Goal: Information Seeking & Learning: Learn about a topic

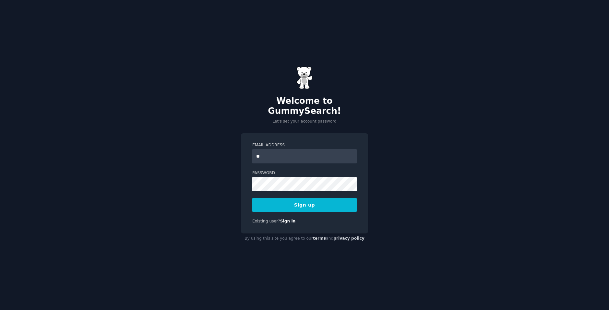
type input "**********"
click at [252, 198] on button "Sign up" at bounding box center [304, 205] width 104 height 14
click at [245, 193] on div "**********" at bounding box center [304, 183] width 127 height 100
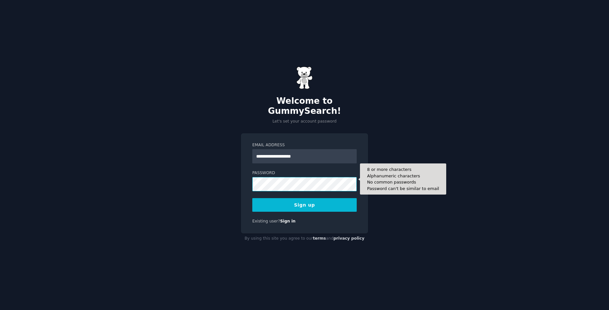
click at [252, 198] on button "Sign up" at bounding box center [304, 205] width 104 height 14
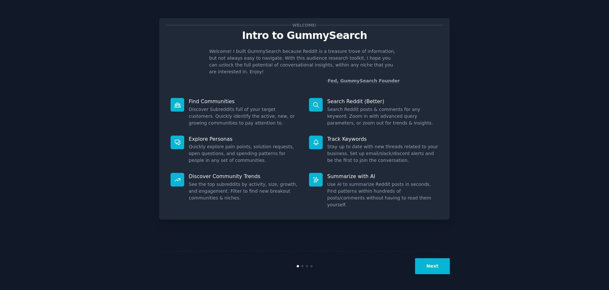
click at [438, 272] on button "Next" at bounding box center [432, 266] width 35 height 16
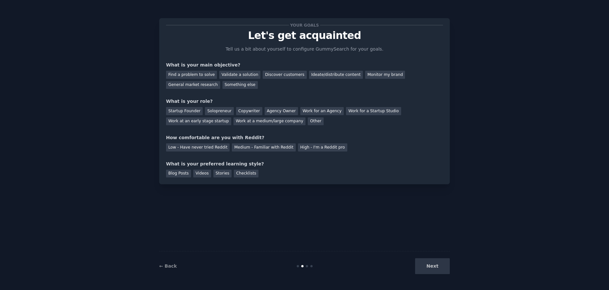
click at [441, 267] on div "Next" at bounding box center [401, 266] width 97 height 16
click at [274, 72] on div "Discover customers" at bounding box center [285, 75] width 44 height 8
click at [220, 81] on div "General market research" at bounding box center [193, 85] width 54 height 8
click at [265, 76] on div "Discover customers" at bounding box center [285, 75] width 44 height 8
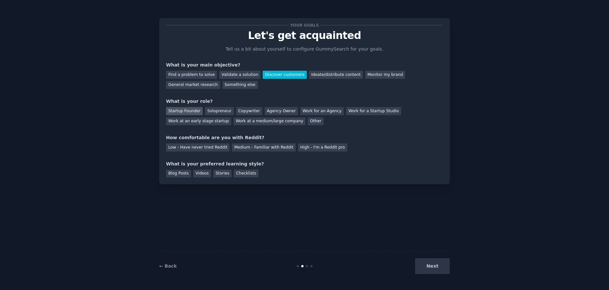
click at [179, 114] on div "Startup Founder" at bounding box center [184, 111] width 37 height 8
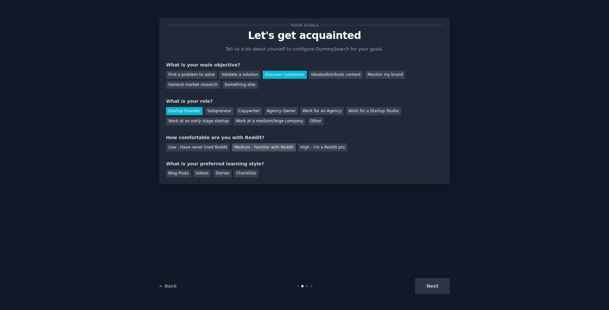
click at [245, 151] on div "Medium - Familiar with Reddit" at bounding box center [264, 147] width 64 height 8
click at [175, 172] on div "Blog Posts" at bounding box center [178, 174] width 25 height 8
click at [448, 285] on button "Next" at bounding box center [432, 286] width 35 height 16
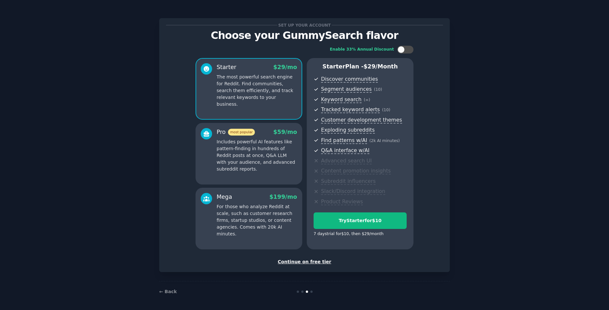
click at [319, 261] on div "Continue on free tier" at bounding box center [304, 261] width 277 height 7
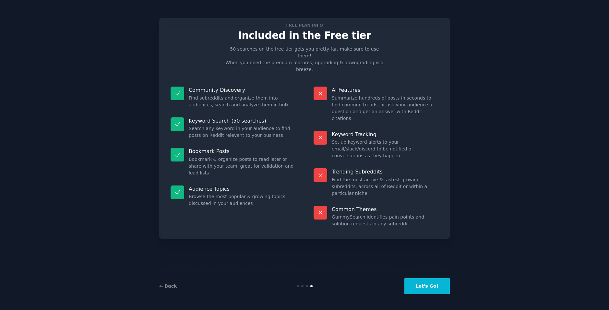
click at [438, 296] on div "← Back Let's Go!" at bounding box center [304, 286] width 291 height 30
click at [434, 291] on button "Let's Go!" at bounding box center [426, 286] width 45 height 16
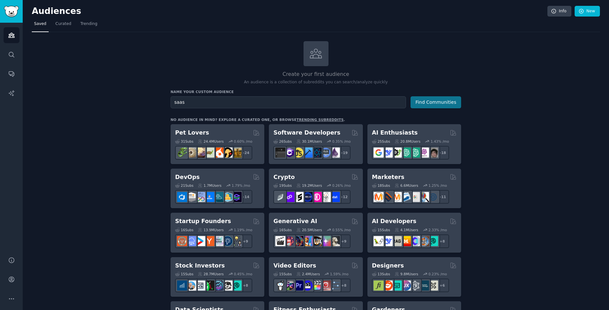
type input "saas"
click at [452, 103] on button "Find Communities" at bounding box center [436, 102] width 51 height 12
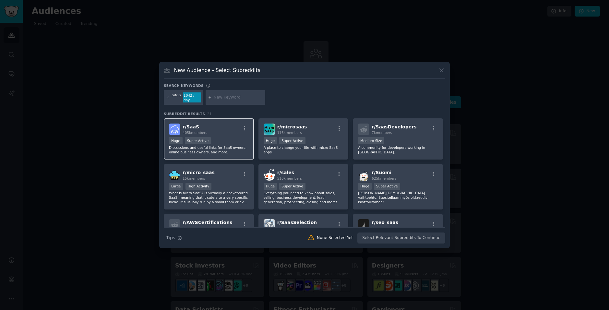
click at [218, 153] on div "r/ SaaS 405k members >= 95th percentile for submissions / day Huge Super Active…" at bounding box center [209, 138] width 90 height 41
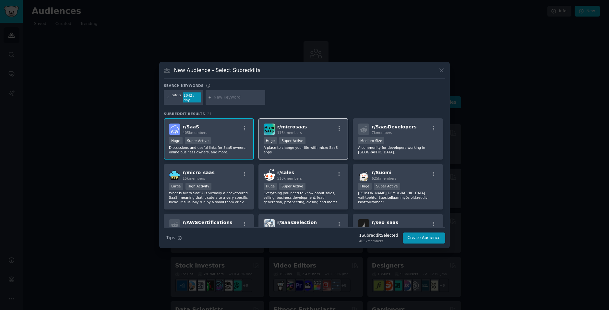
click at [328, 145] on p "A place to change your life with micro SaaS apps" at bounding box center [304, 149] width 80 height 9
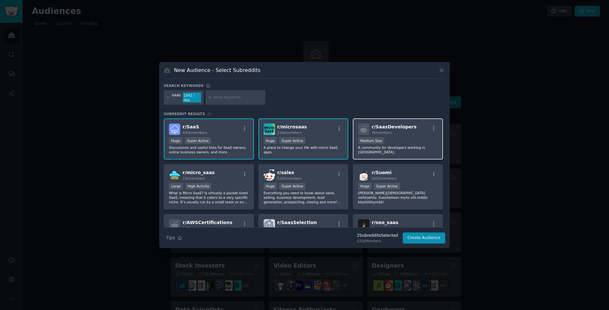
click at [409, 148] on div "r/ SaasDevelopers 7k members Medium Size A community for developers working in …" at bounding box center [398, 138] width 90 height 41
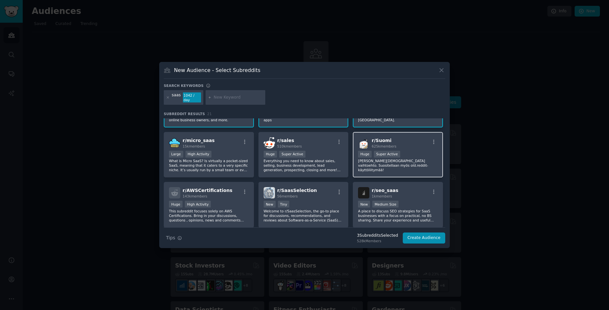
scroll to position [32, 0]
click at [235, 173] on div "r/ micro_saas 15k members Large High Activity What is Micro SaaS? Is virtually …" at bounding box center [209, 155] width 90 height 46
click at [323, 167] on p "Everything you need to know about sales, selling, business development, lead ge…" at bounding box center [304, 165] width 80 height 14
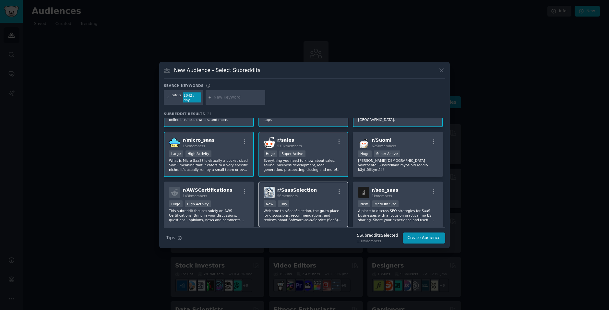
click at [313, 202] on div "New Tiny" at bounding box center [304, 204] width 80 height 8
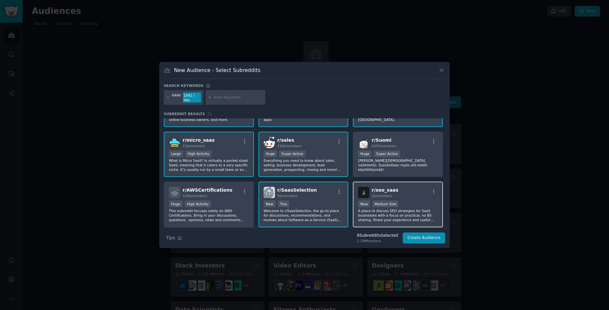
click at [419, 216] on p "A place to discuss SEO strategies for SaaS businesses with a focus on practical…" at bounding box center [398, 216] width 80 height 14
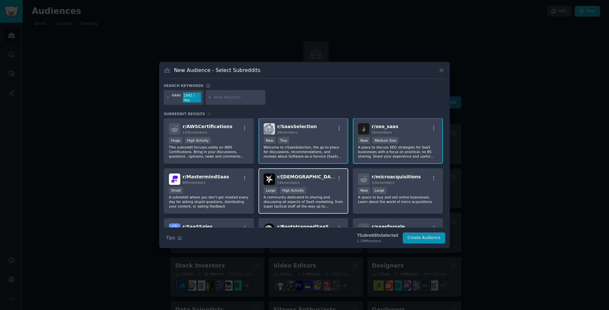
scroll to position [97, 0]
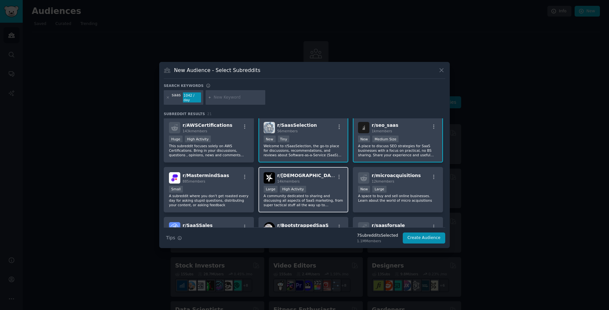
click at [319, 186] on div "Large High Activity" at bounding box center [304, 190] width 80 height 8
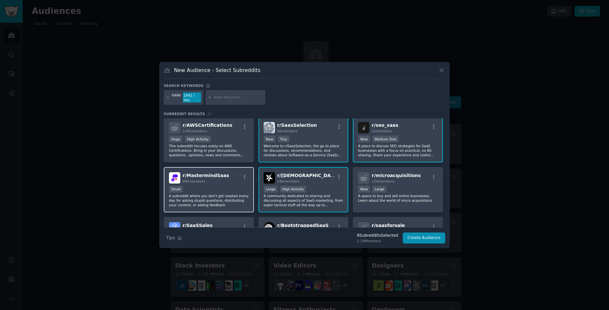
drag, startPoint x: 229, startPoint y: 185, endPoint x: 233, endPoint y: 185, distance: 3.9
click at [229, 186] on div "Small" at bounding box center [209, 190] width 80 height 8
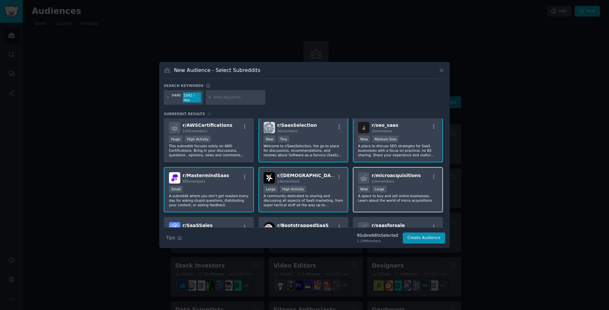
click at [416, 194] on p "A space to buy and sell online businesses. Learn about the world of micro acqui…" at bounding box center [398, 198] width 80 height 9
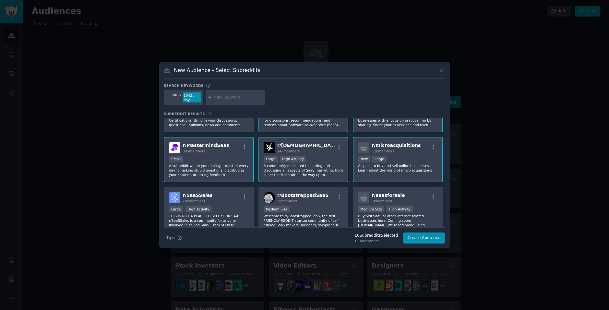
scroll to position [130, 0]
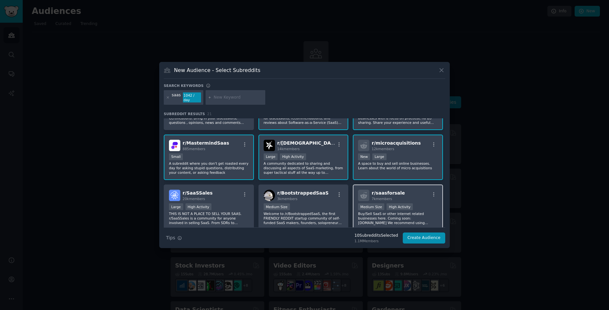
click at [412, 204] on div "Medium Size High Activity" at bounding box center [398, 207] width 80 height 8
click at [323, 216] on p "Welcome to /r/BootstrappedSaaS, the first FRIENDLY REDDIT startup community of …" at bounding box center [304, 218] width 80 height 14
click at [245, 203] on div "Large High Activity" at bounding box center [209, 207] width 80 height 8
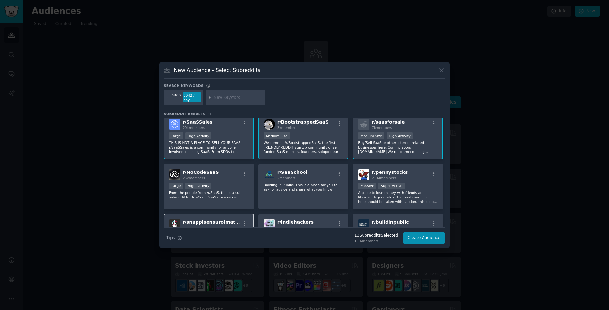
scroll to position [227, 0]
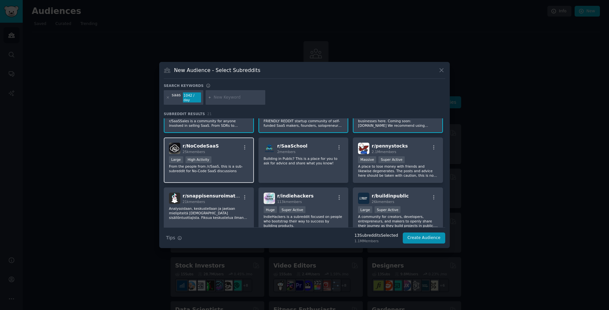
click at [237, 167] on p "From the people from /r/SaaS, this is a sub-subreddit for No-Code SaaS discussi…" at bounding box center [209, 168] width 80 height 9
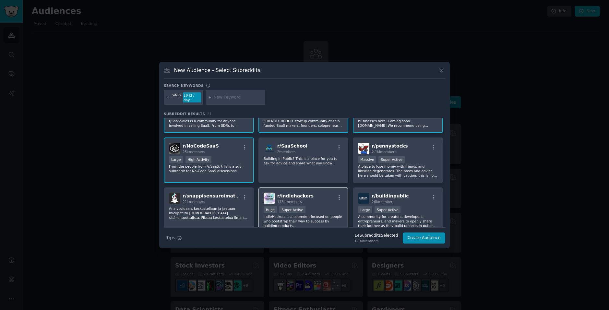
drag, startPoint x: 314, startPoint y: 168, endPoint x: 318, endPoint y: 185, distance: 18.3
click at [314, 167] on div "r/ SaaSchool 2 members Building in Public? This is a place for you to ask for a…" at bounding box center [303, 160] width 90 height 46
click at [314, 197] on div "r/ indiehackers 113k members" at bounding box center [304, 198] width 80 height 11
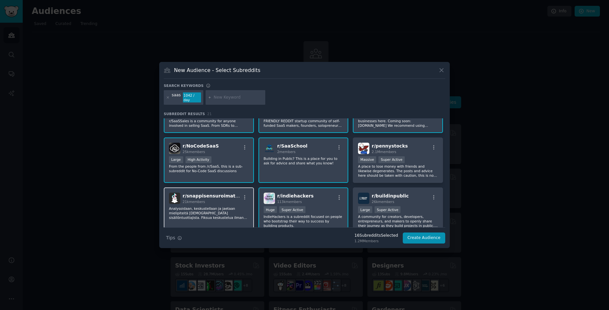
click at [228, 209] on p "Analysoidaan, keskustellaan ja jaetaan mielipiteitä [DEMOGRAPHIC_DATA] sisällön…" at bounding box center [209, 213] width 80 height 14
click at [404, 206] on div ">= 95th percentile for submissions / day Large Super Active" at bounding box center [398, 210] width 80 height 8
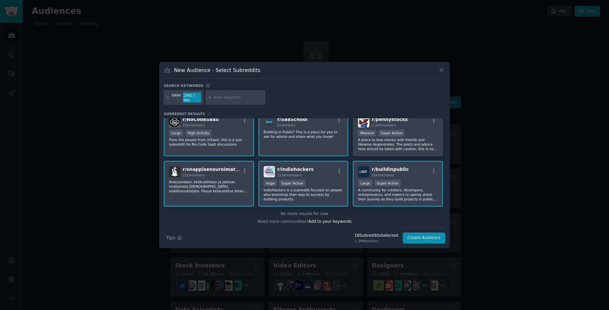
scroll to position [256, 0]
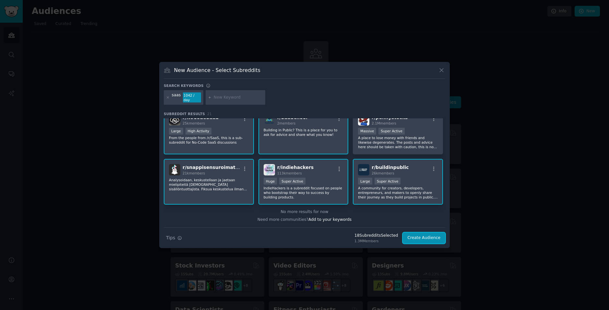
click at [421, 237] on button "Create Audience" at bounding box center [424, 238] width 43 height 11
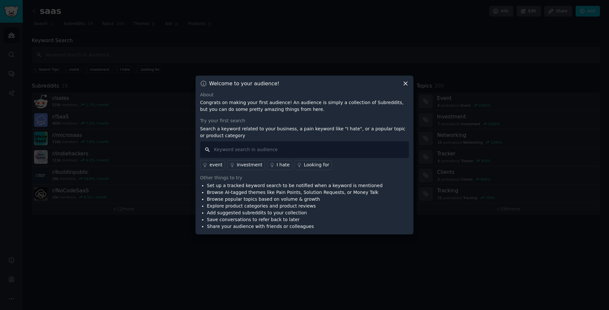
click at [259, 150] on input "text" at bounding box center [304, 149] width 209 height 17
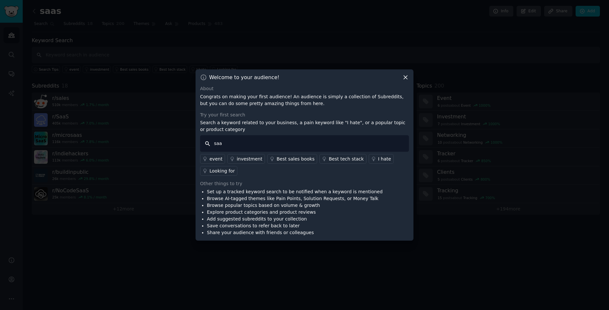
type input "saas"
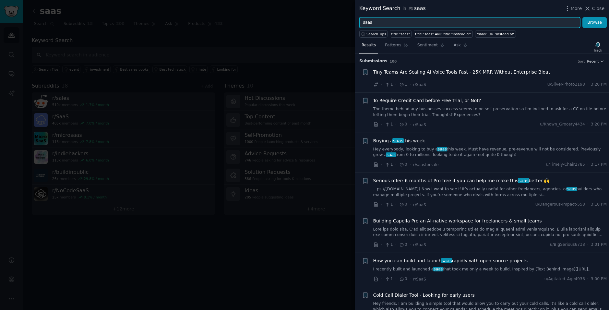
click at [393, 25] on input "saas" at bounding box center [469, 22] width 221 height 11
click at [394, 24] on input "saas" at bounding box center [469, 22] width 221 height 11
click at [582, 17] on button "Browse" at bounding box center [594, 22] width 24 height 11
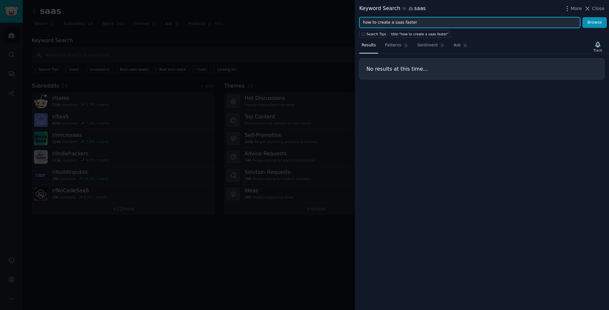
click at [419, 22] on input "how to create a saas faster" at bounding box center [469, 22] width 221 height 11
click at [582, 17] on button "Browse" at bounding box center [594, 22] width 24 height 11
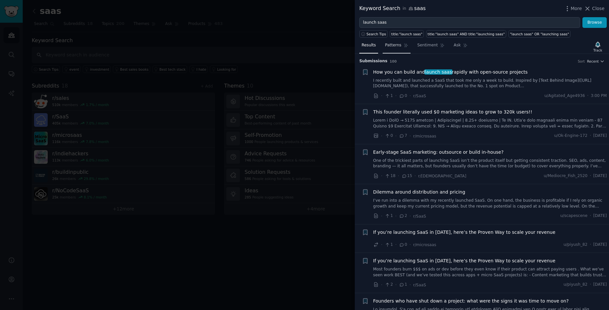
click at [393, 43] on span "Patterns" at bounding box center [393, 45] width 16 height 6
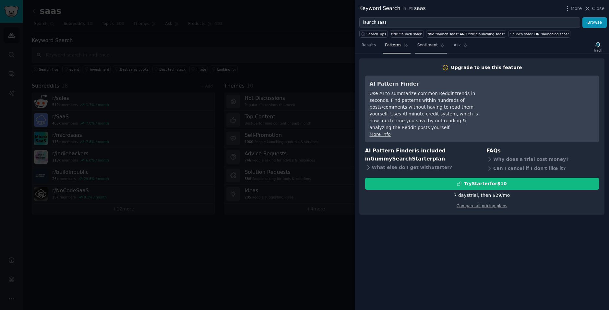
click at [421, 51] on link "Sentiment" at bounding box center [431, 46] width 32 height 13
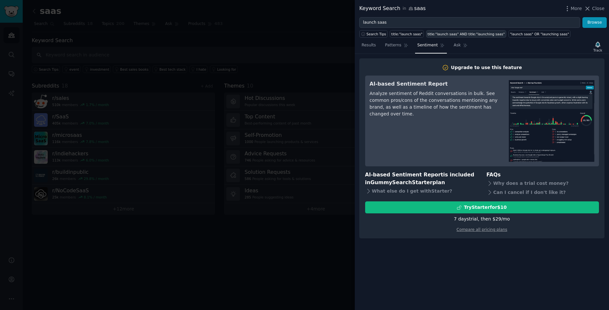
click at [445, 34] on div "title:"launch saas" AND title:"launching saas"" at bounding box center [466, 34] width 77 height 5
type input "title:"launch saas" AND title:"launching saas""
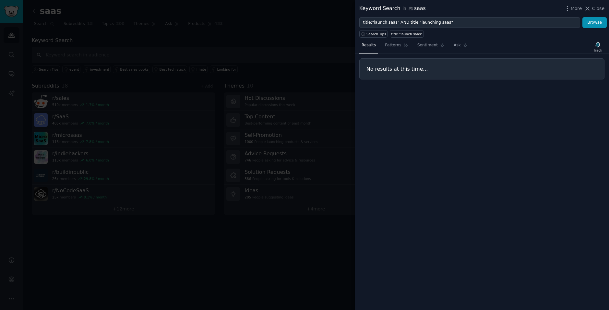
click at [284, 101] on div at bounding box center [304, 155] width 609 height 310
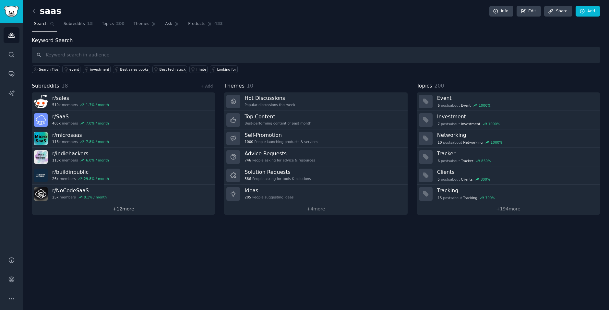
click at [139, 209] on link "+ 12 more" at bounding box center [123, 208] width 183 height 11
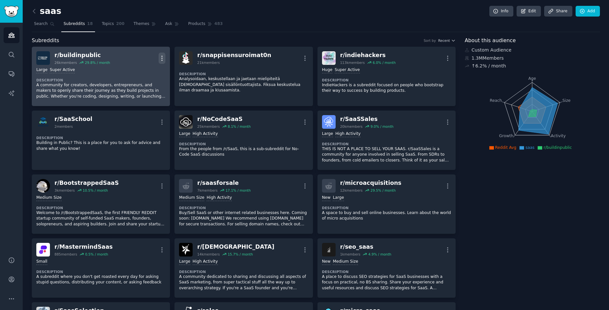
click at [162, 59] on icon "button" at bounding box center [162, 58] width 7 height 7
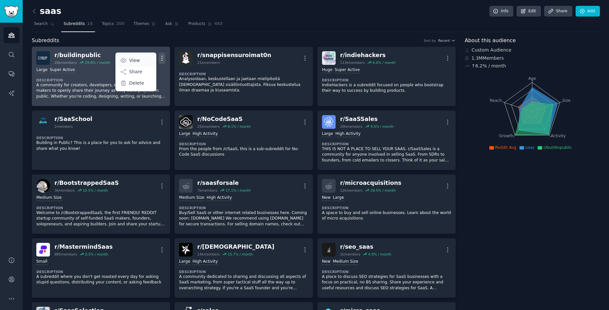
click at [130, 56] on link "View" at bounding box center [136, 61] width 39 height 14
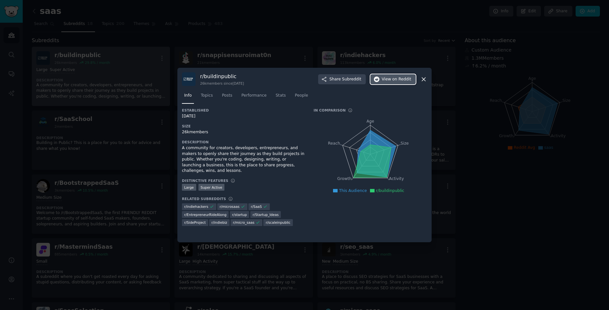
click at [388, 81] on span "View on Reddit" at bounding box center [397, 80] width 30 height 6
click at [425, 79] on icon at bounding box center [423, 79] width 7 height 7
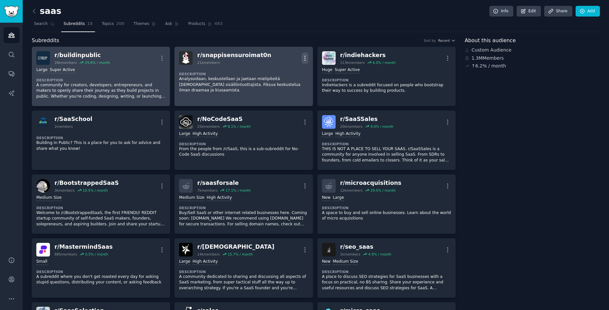
click at [304, 59] on icon "button" at bounding box center [305, 58] width 7 height 7
click at [287, 61] on link "View" at bounding box center [278, 61] width 39 height 14
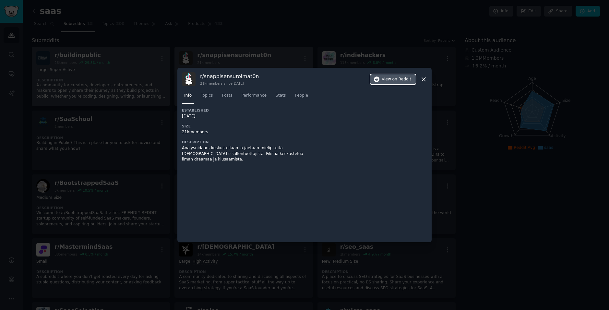
click at [385, 77] on span "View on Reddit" at bounding box center [397, 80] width 30 height 6
click at [423, 77] on icon at bounding box center [423, 79] width 7 height 7
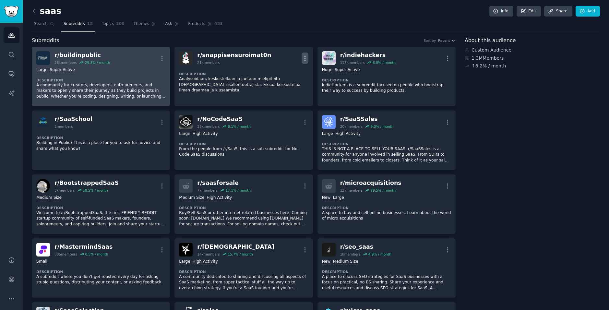
click at [304, 58] on icon "button" at bounding box center [304, 58] width 1 height 5
click at [282, 71] on p "Delete" at bounding box center [279, 71] width 15 height 7
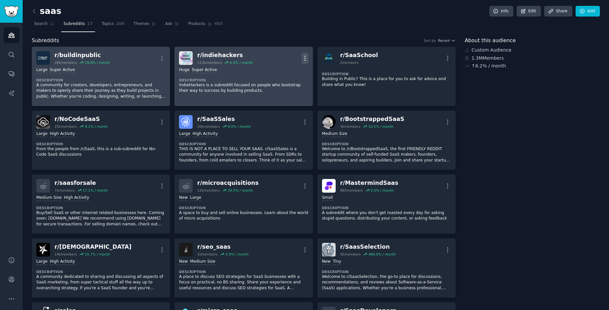
click at [303, 57] on icon "button" at bounding box center [305, 58] width 7 height 7
click at [275, 60] on p "View" at bounding box center [277, 60] width 11 height 7
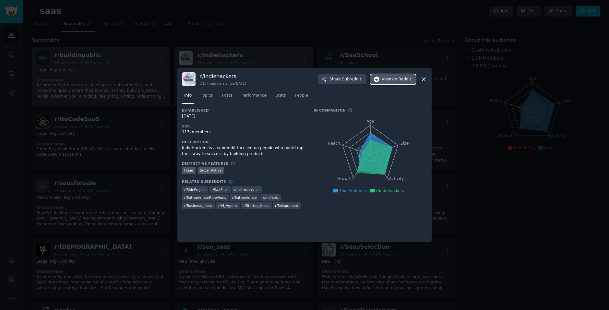
click at [388, 81] on button "View on Reddit" at bounding box center [392, 79] width 45 height 10
click at [423, 80] on icon at bounding box center [423, 79] width 7 height 7
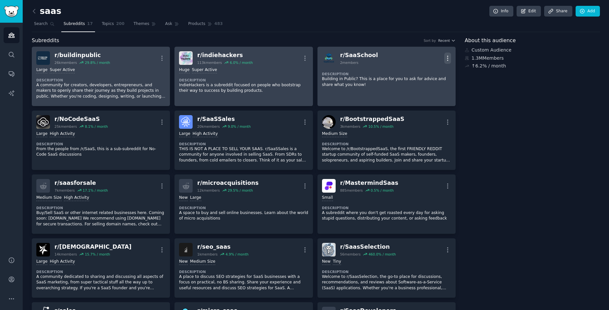
click at [447, 57] on icon "button" at bounding box center [447, 58] width 7 height 7
click at [423, 78] on div "Delete" at bounding box center [421, 72] width 39 height 14
click at [420, 74] on p "Delete" at bounding box center [422, 71] width 15 height 7
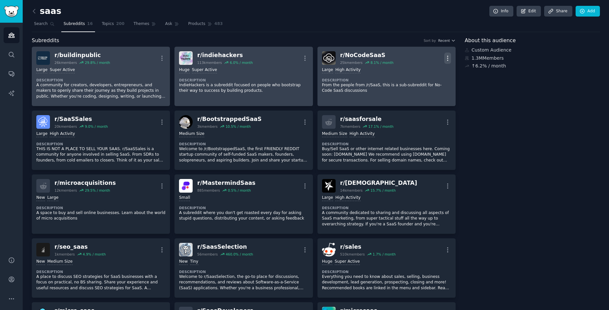
click at [448, 55] on icon "button" at bounding box center [447, 58] width 7 height 7
click at [419, 61] on p "View" at bounding box center [420, 60] width 11 height 7
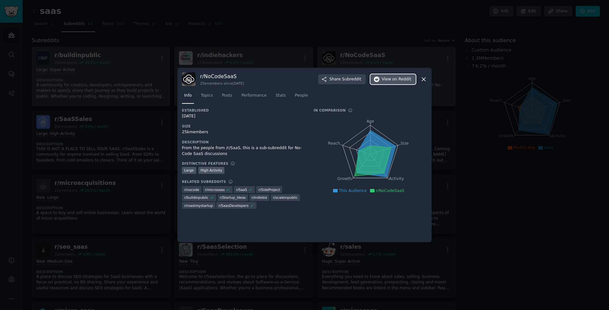
click at [387, 80] on span "View on Reddit" at bounding box center [397, 80] width 30 height 6
click at [422, 78] on icon at bounding box center [423, 79] width 7 height 7
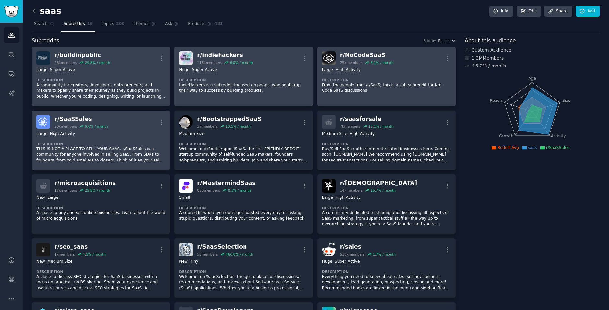
click at [157, 121] on div "r/ SaaSSales 20k members 9.0 % / month More" at bounding box center [100, 122] width 129 height 14
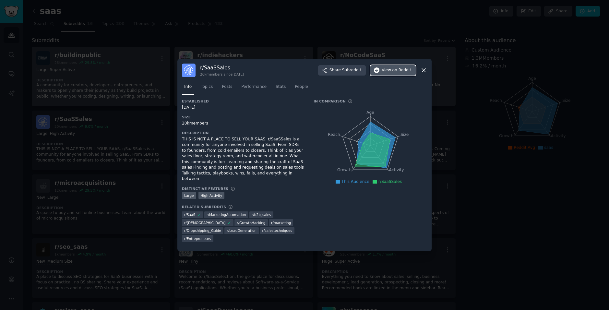
click at [396, 73] on span "on Reddit" at bounding box center [401, 70] width 19 height 6
click at [423, 74] on icon at bounding box center [423, 70] width 7 height 7
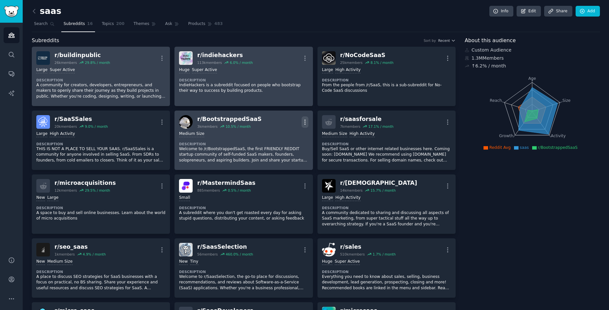
click at [304, 120] on icon "button" at bounding box center [305, 122] width 7 height 7
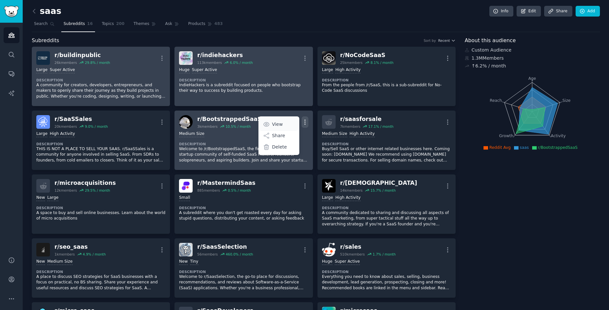
click at [278, 125] on p "View" at bounding box center [277, 124] width 11 height 7
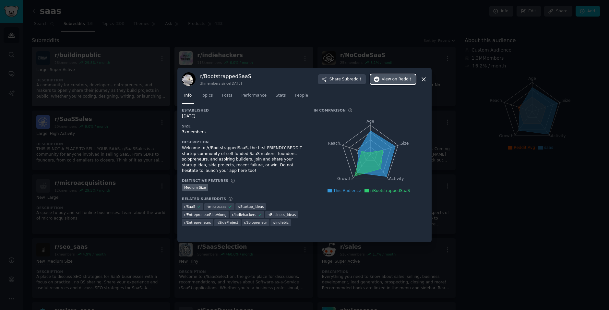
click at [389, 79] on span "View on Reddit" at bounding box center [397, 80] width 30 height 6
click at [425, 80] on icon at bounding box center [423, 79] width 7 height 7
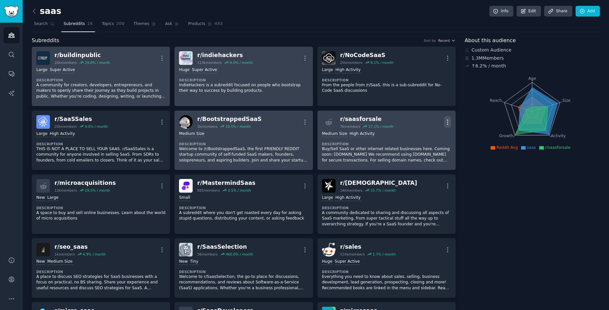
click at [447, 117] on button "More" at bounding box center [447, 121] width 7 height 11
click at [422, 124] on p "View" at bounding box center [420, 124] width 11 height 7
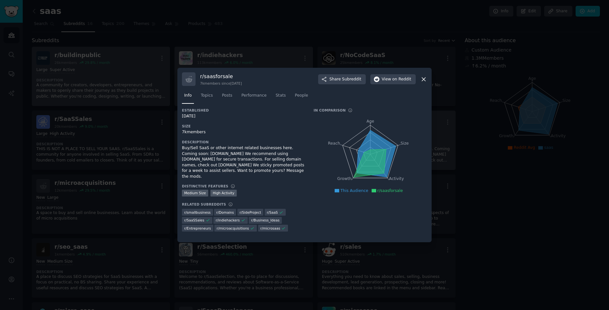
click at [423, 79] on icon at bounding box center [423, 79] width 7 height 7
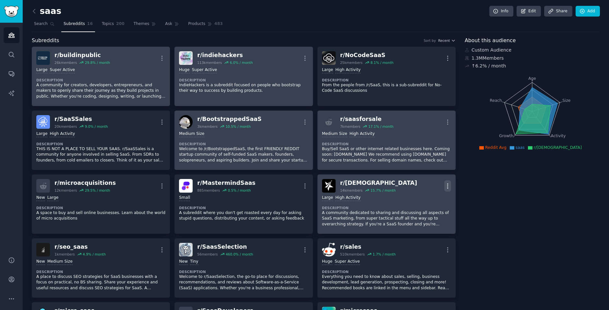
click at [444, 182] on button "More" at bounding box center [447, 185] width 7 height 11
click at [427, 185] on link "View" at bounding box center [421, 188] width 39 height 14
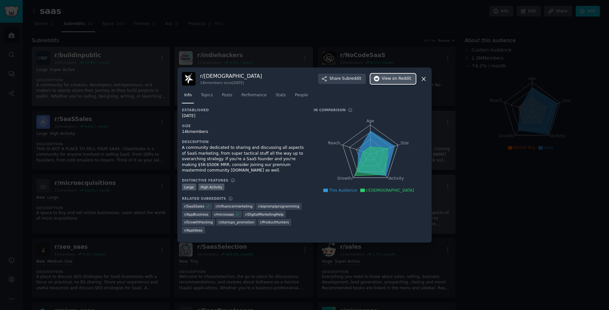
click at [393, 78] on span "View on Reddit" at bounding box center [397, 79] width 30 height 6
click at [422, 77] on icon at bounding box center [423, 79] width 7 height 7
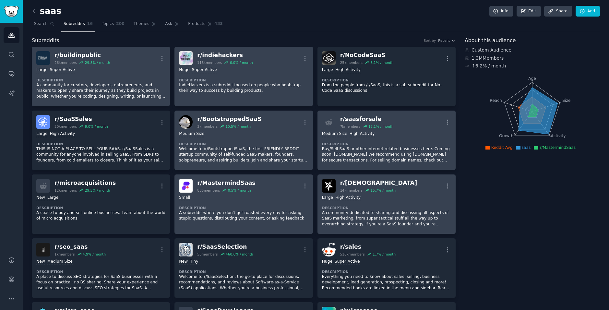
scroll to position [97, 0]
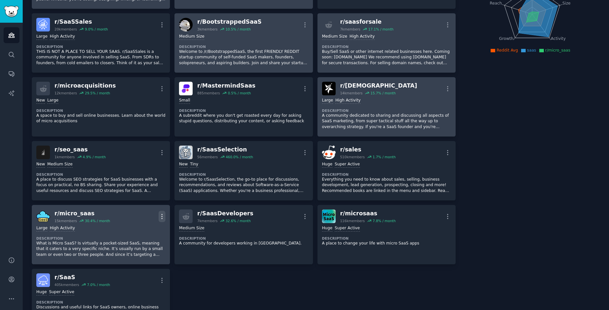
click at [163, 214] on icon "button" at bounding box center [162, 216] width 7 height 7
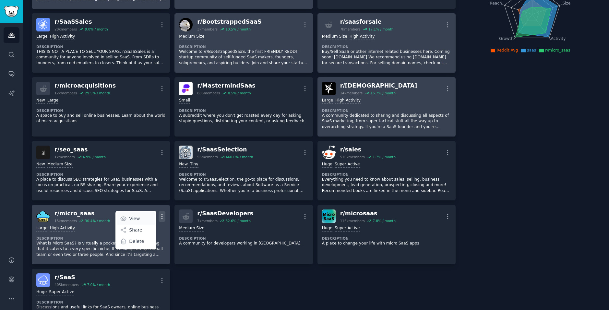
click at [132, 218] on p "View" at bounding box center [134, 218] width 11 height 7
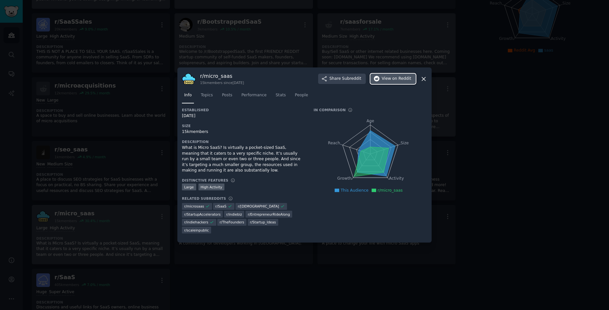
click at [388, 80] on span "View on Reddit" at bounding box center [397, 79] width 30 height 6
